Goal: Task Accomplishment & Management: Complete application form

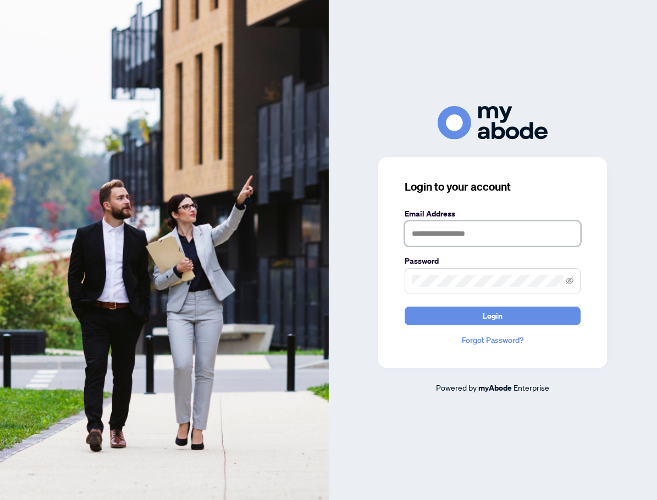
click at [437, 236] on input "text" at bounding box center [492, 233] width 176 height 25
type input "**********"
click at [404, 307] on button "Login" at bounding box center [492, 316] width 176 height 19
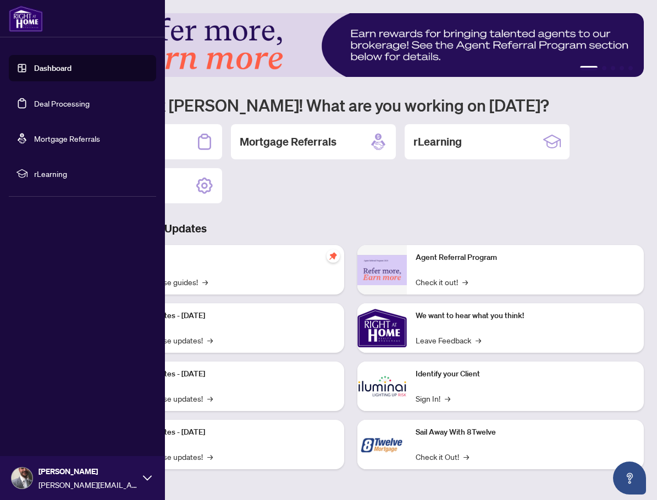
click at [34, 98] on link "Deal Processing" at bounding box center [61, 103] width 55 height 10
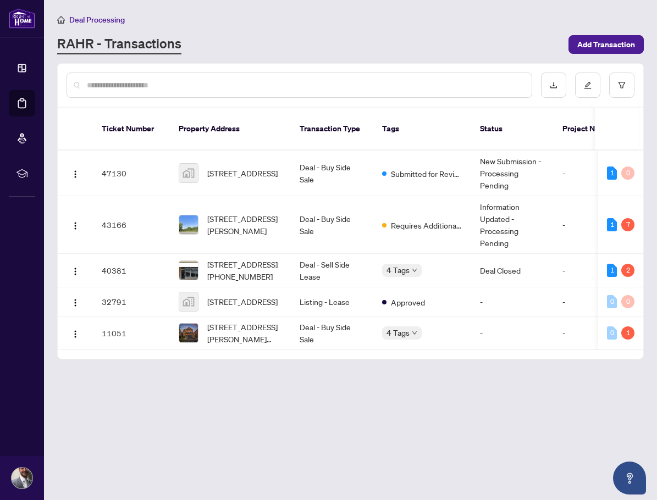
drag, startPoint x: 20, startPoint y: 98, endPoint x: 246, endPoint y: 55, distance: 229.9
click at [246, 55] on main "Deal Processing [PERSON_NAME] - Transactions Add Transaction Ticket Number Prop…" at bounding box center [350, 250] width 613 height 500
click at [242, 215] on span "[STREET_ADDRESS][PERSON_NAME]" at bounding box center [244, 225] width 75 height 24
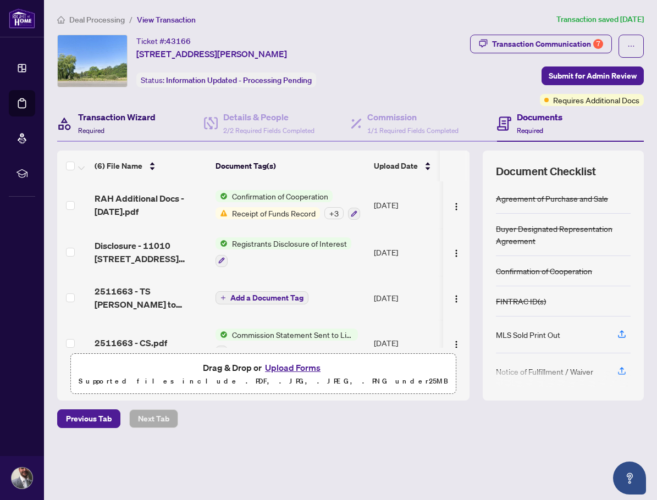
click at [149, 119] on h4 "Transaction Wizard" at bounding box center [116, 116] width 77 height 13
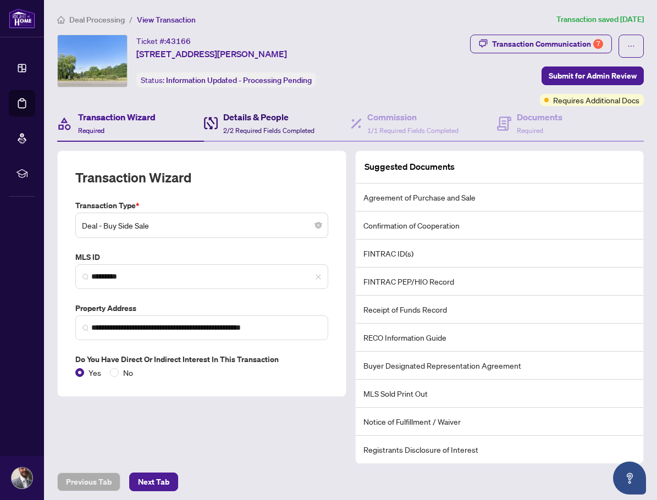
click at [238, 120] on h4 "Details & People" at bounding box center [268, 116] width 91 height 13
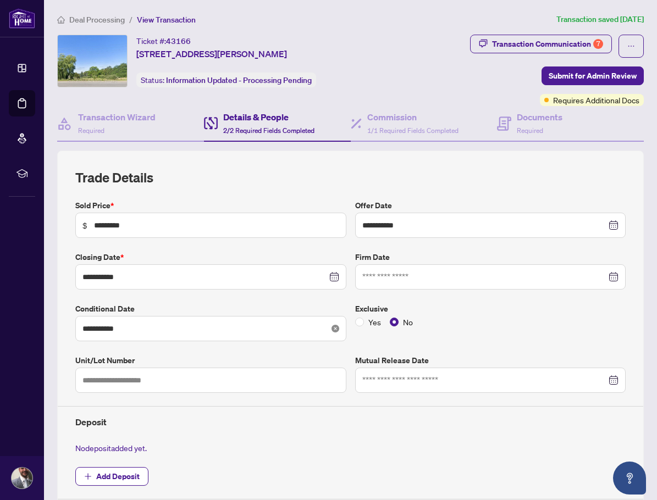
click at [331, 325] on icon "close-circle" at bounding box center [335, 329] width 8 height 8
click at [328, 330] on div at bounding box center [210, 329] width 257 height 12
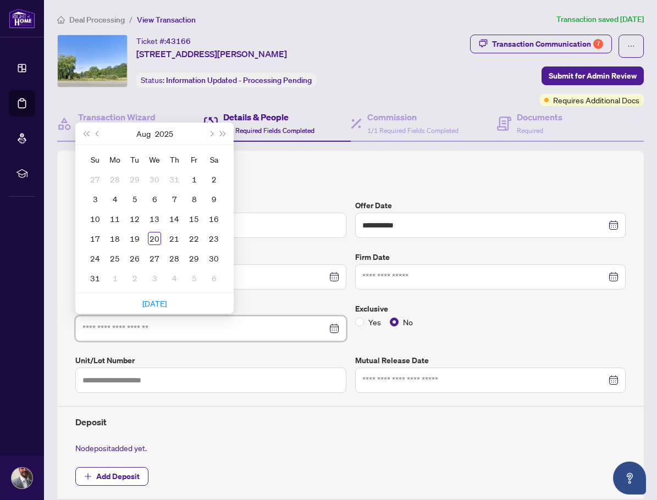
click at [205, 328] on input at bounding box center [204, 329] width 245 height 12
type input "**********"
click at [201, 258] on td "29" at bounding box center [194, 258] width 20 height 20
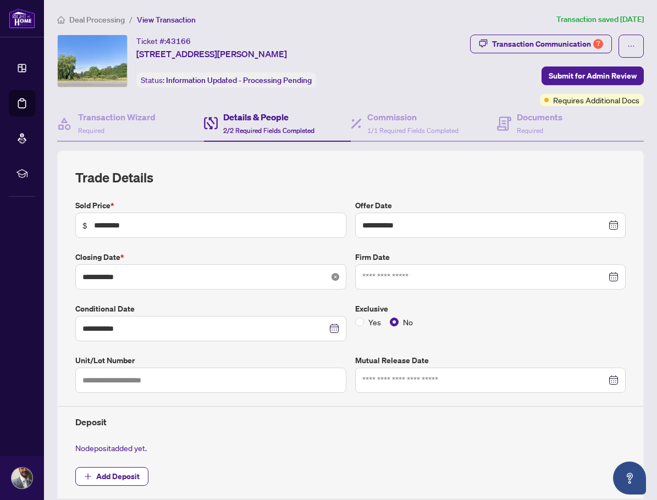
click at [332, 276] on icon "close-circle" at bounding box center [335, 277] width 8 height 8
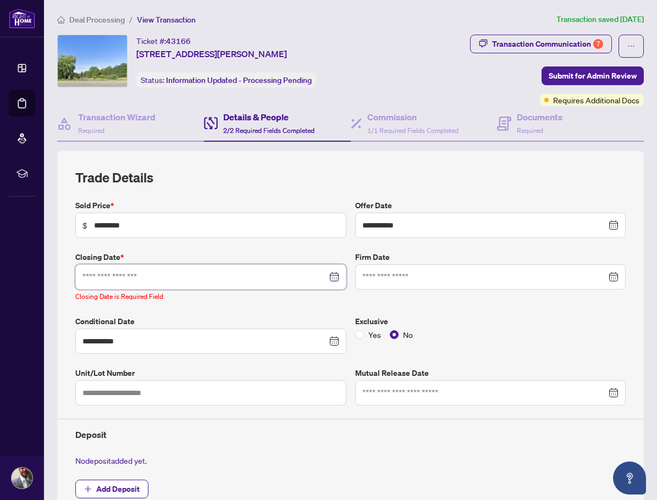
click at [210, 273] on input at bounding box center [204, 277] width 245 height 12
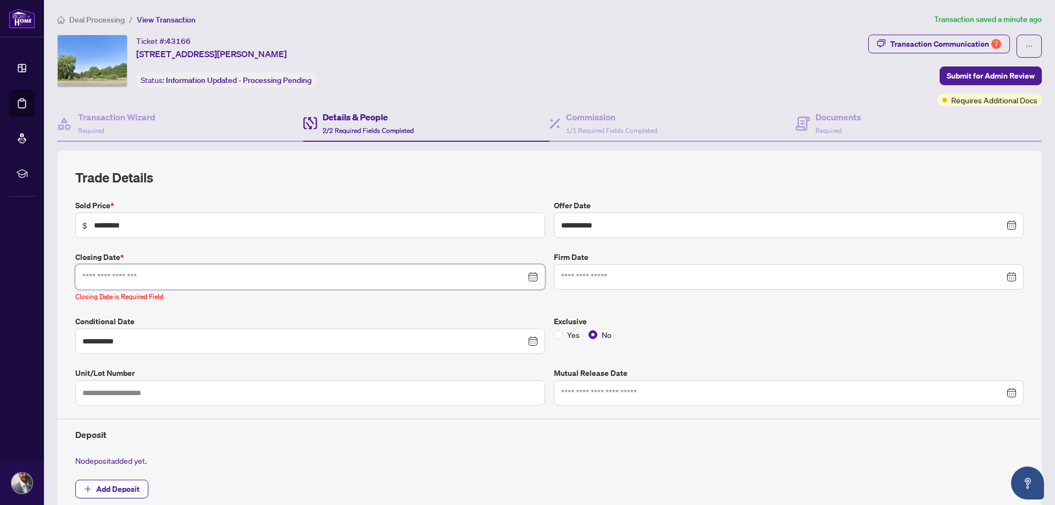
click at [245, 279] on input at bounding box center [303, 277] width 443 height 12
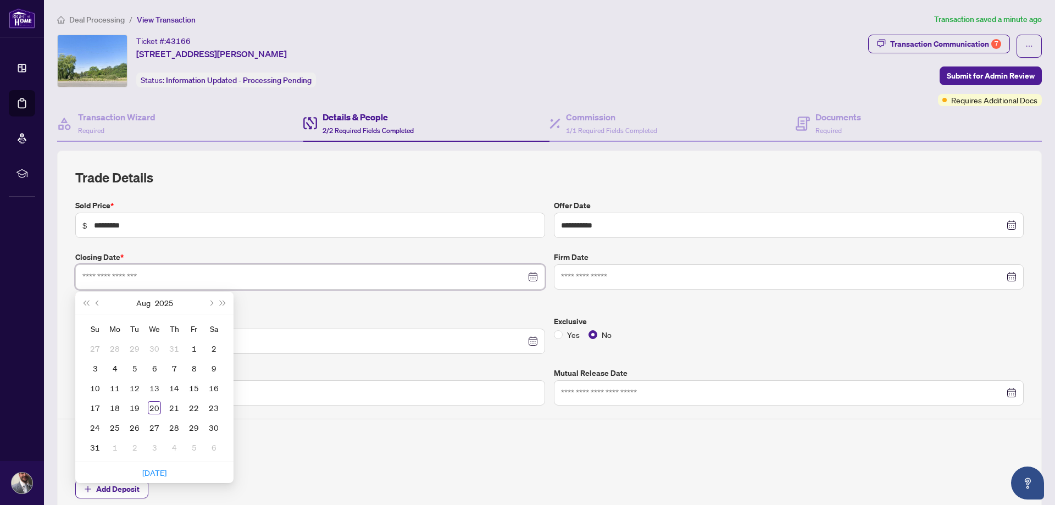
click at [529, 276] on div at bounding box center [310, 277] width 456 height 12
click at [532, 277] on div at bounding box center [310, 277] width 456 height 12
type input "**********"
click at [162, 387] on td "13" at bounding box center [155, 388] width 20 height 20
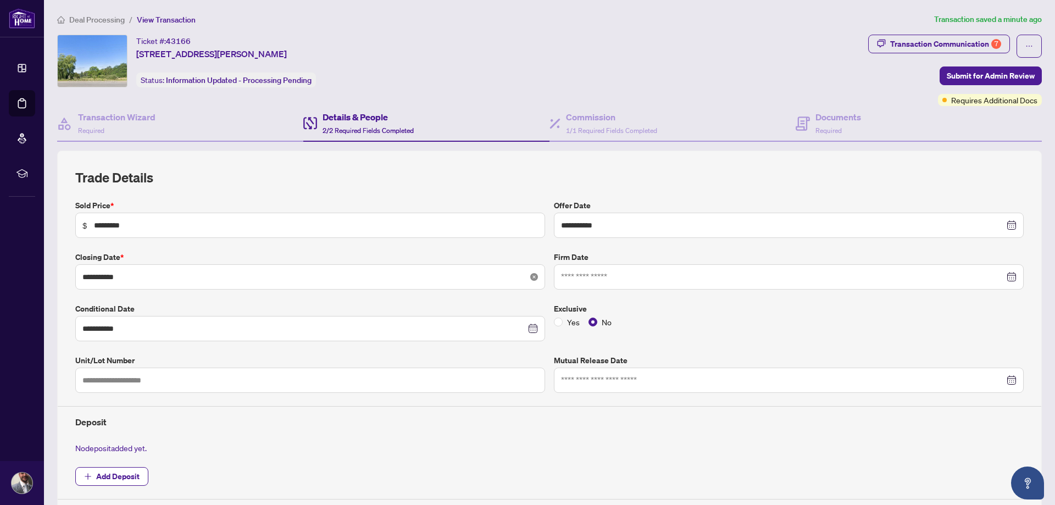
click at [530, 276] on icon "close-circle" at bounding box center [534, 277] width 8 height 8
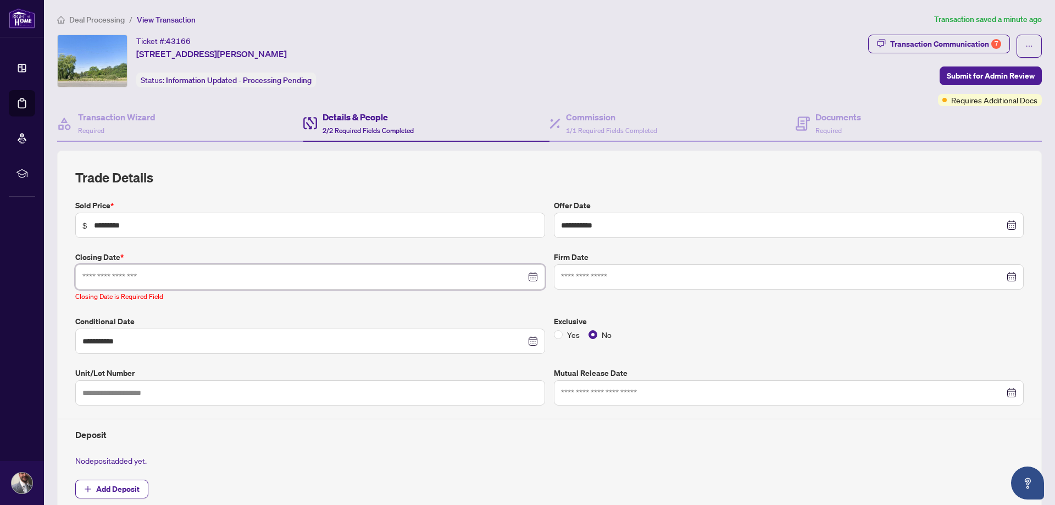
click at [411, 275] on input at bounding box center [303, 277] width 443 height 12
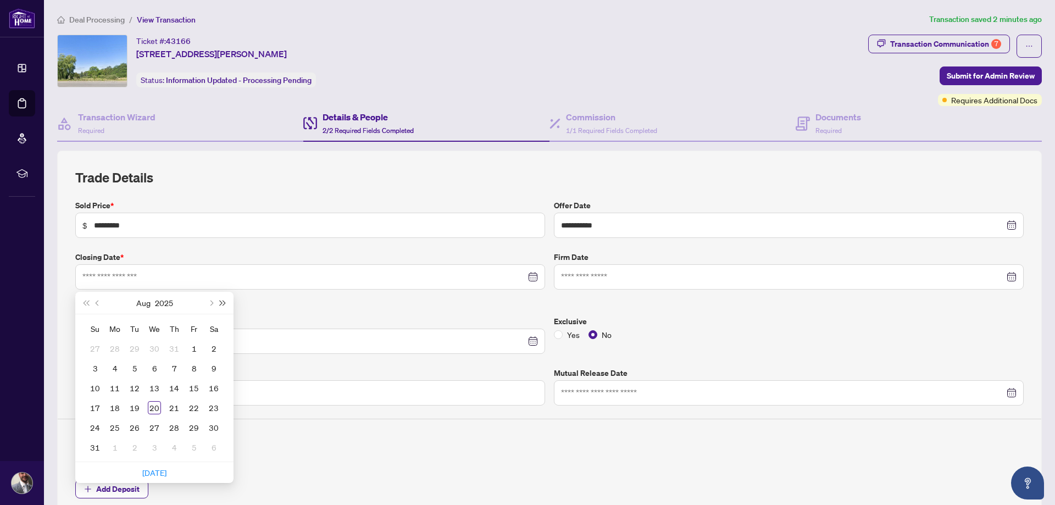
click at [225, 301] on button "Next year (Control + right)" at bounding box center [223, 303] width 12 height 22
type input "**********"
click at [209, 302] on span "Next month (PageDown)" at bounding box center [210, 302] width 5 height 5
click at [92, 391] on div "13" at bounding box center [94, 387] width 13 height 13
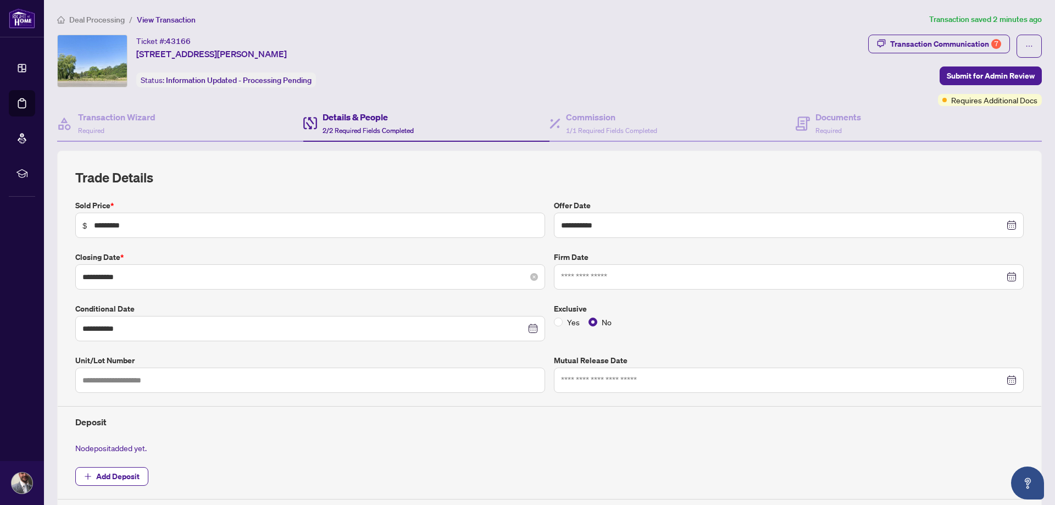
click at [151, 284] on div "**********" at bounding box center [310, 276] width 470 height 25
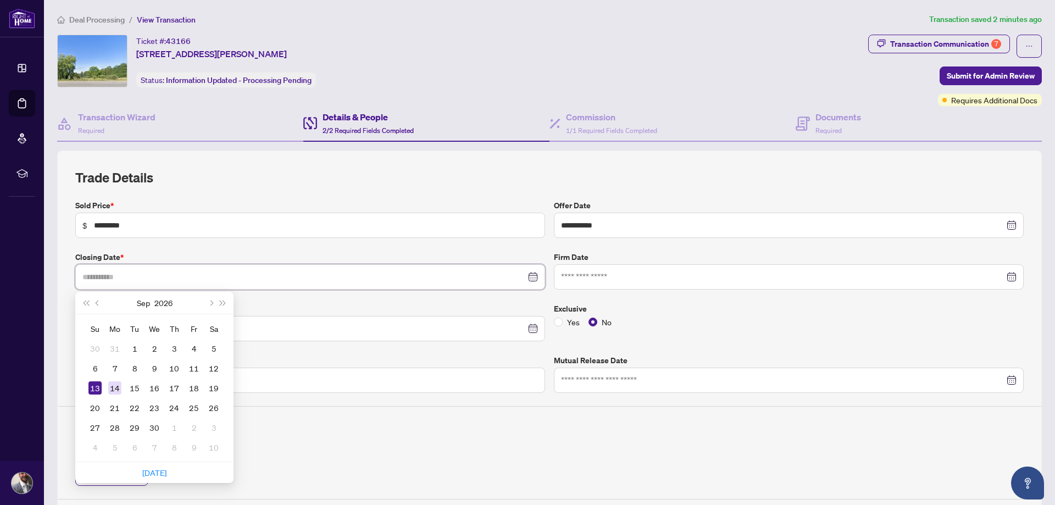
type input "**********"
click at [119, 390] on div "14" at bounding box center [114, 387] width 13 height 13
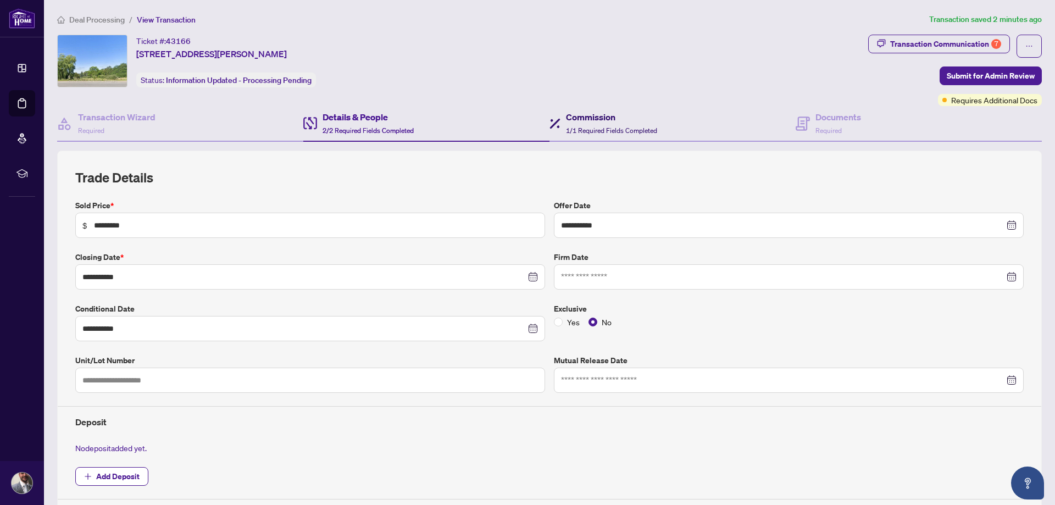
click at [594, 130] on span "1/1 Required Fields Completed" at bounding box center [611, 130] width 91 height 8
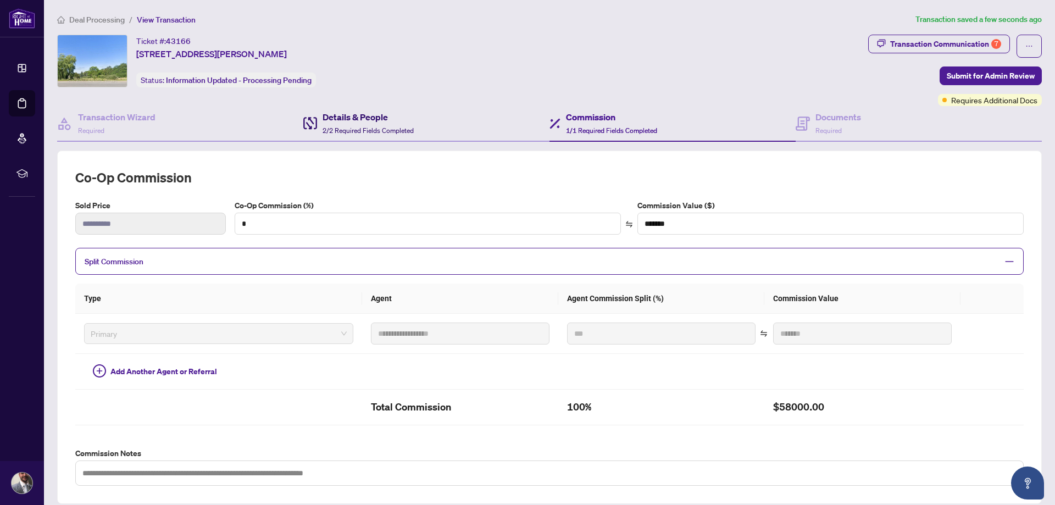
click at [377, 121] on h4 "Details & People" at bounding box center [368, 116] width 91 height 13
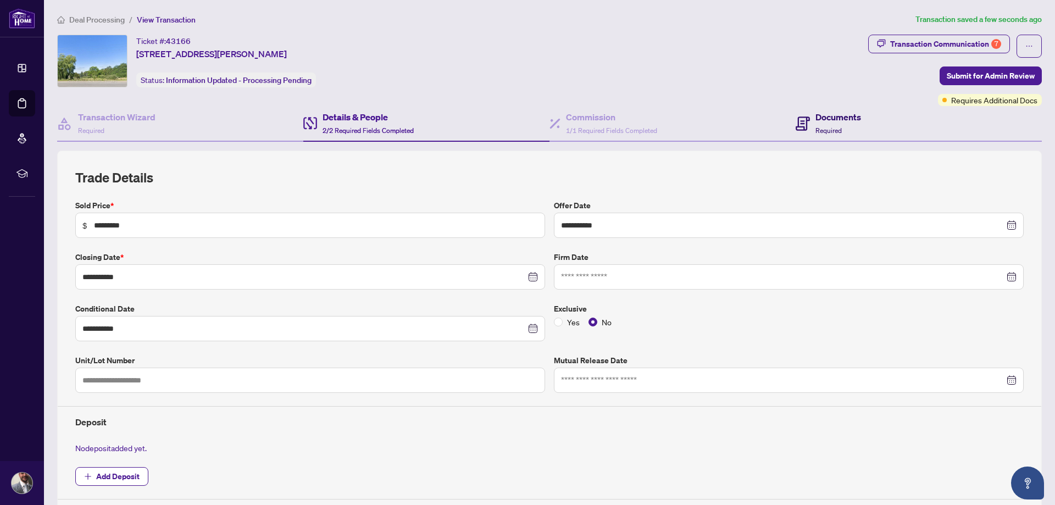
click at [656, 125] on div "Documents Required" at bounding box center [828, 123] width 65 height 26
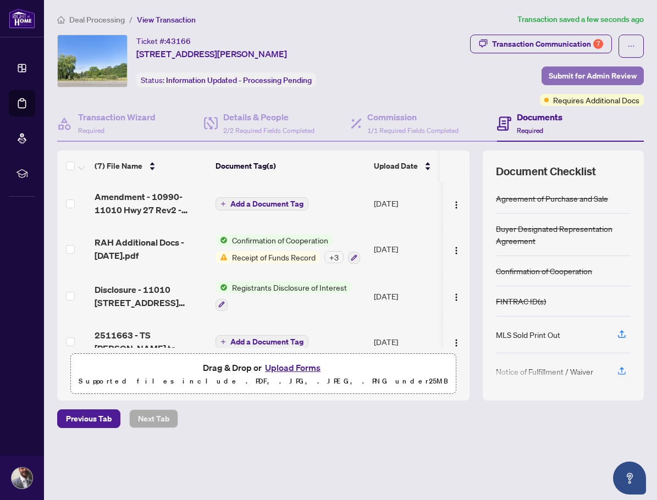
click at [571, 80] on span "Submit for Admin Review" at bounding box center [592, 76] width 88 height 18
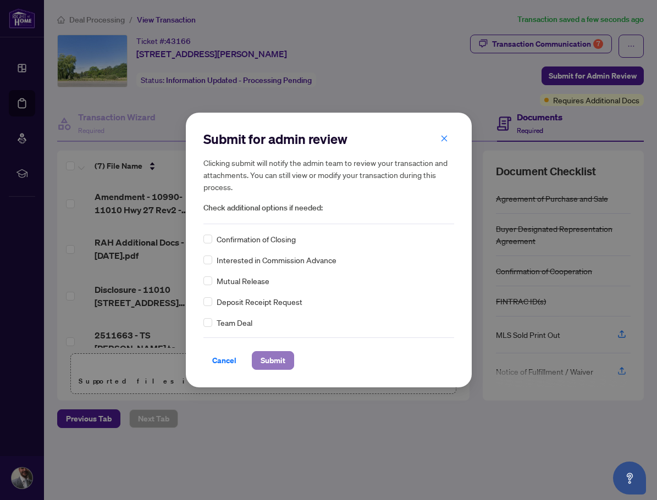
click at [260, 360] on span "Submit" at bounding box center [272, 361] width 25 height 18
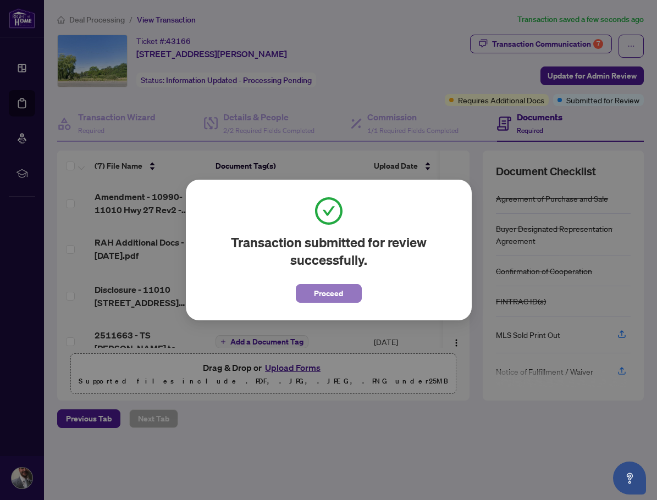
click at [318, 289] on span "Proceed" at bounding box center [328, 294] width 29 height 18
